Goal: Task Accomplishment & Management: Manage account settings

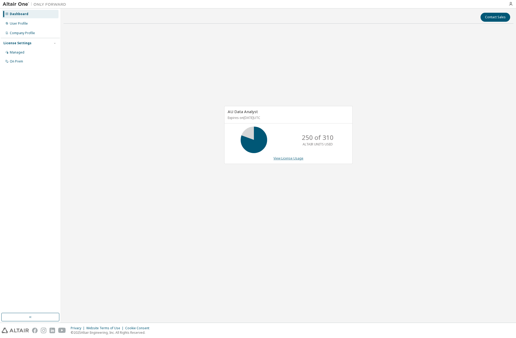
click at [299, 159] on link "View License Usage" at bounding box center [289, 158] width 30 height 5
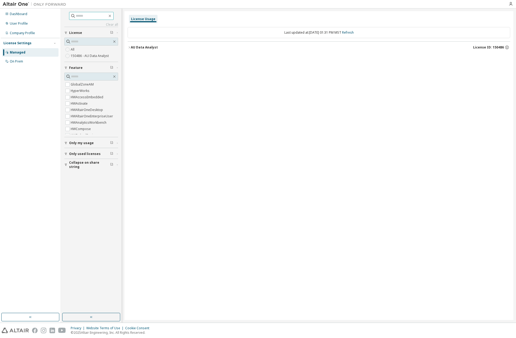
click at [114, 15] on span at bounding box center [91, 16] width 44 height 8
click at [21, 23] on div "User Profile" at bounding box center [19, 23] width 18 height 4
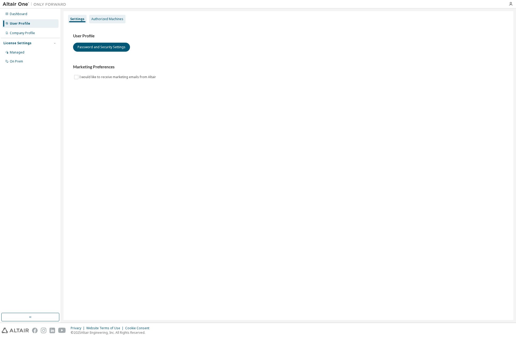
click at [101, 20] on div "Authorized Machines" at bounding box center [107, 19] width 32 height 4
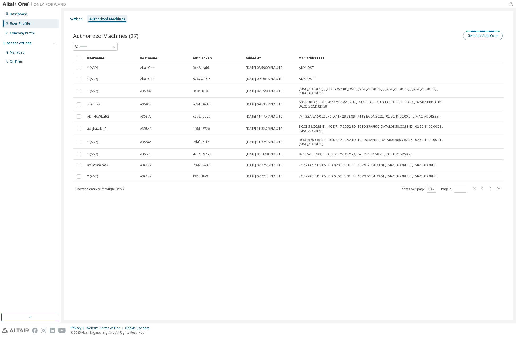
click at [476, 34] on button "Generate Auth Code" at bounding box center [483, 35] width 40 height 9
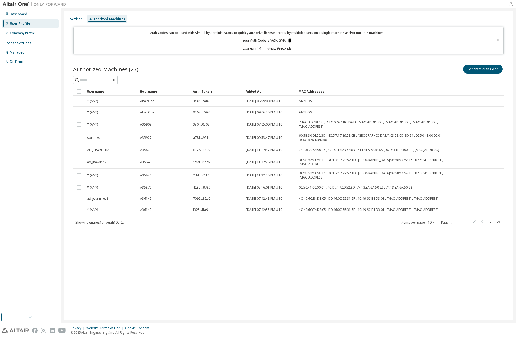
click at [290, 40] on icon at bounding box center [289, 41] width 3 height 4
